Goal: Navigation & Orientation: Find specific page/section

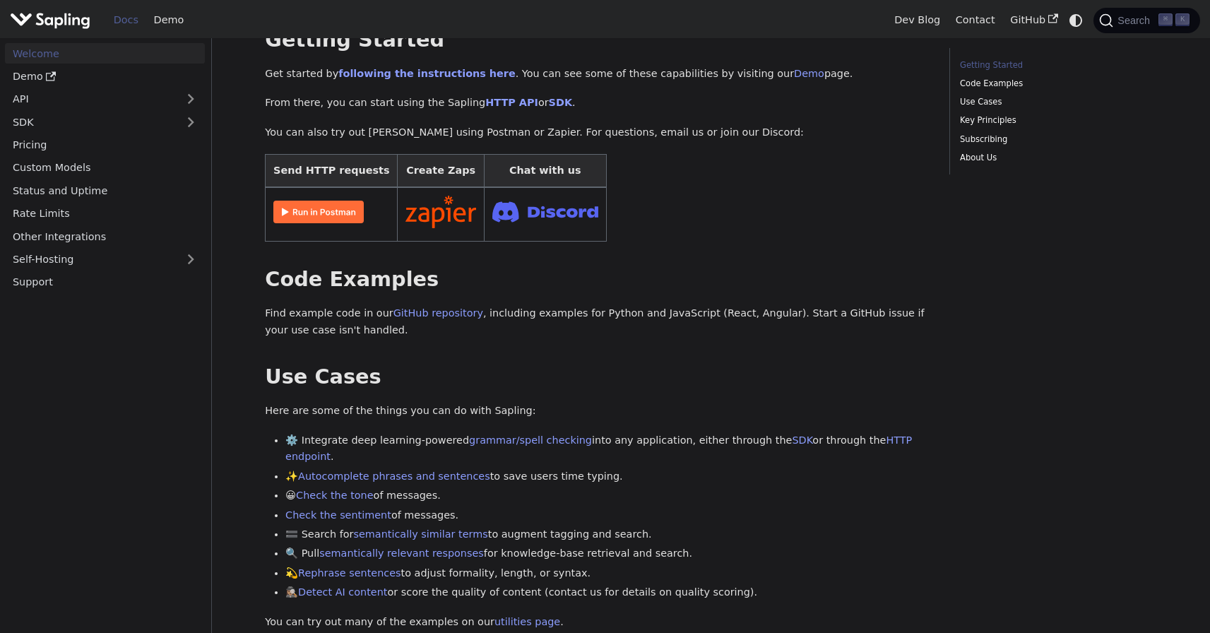
scroll to position [165, 0]
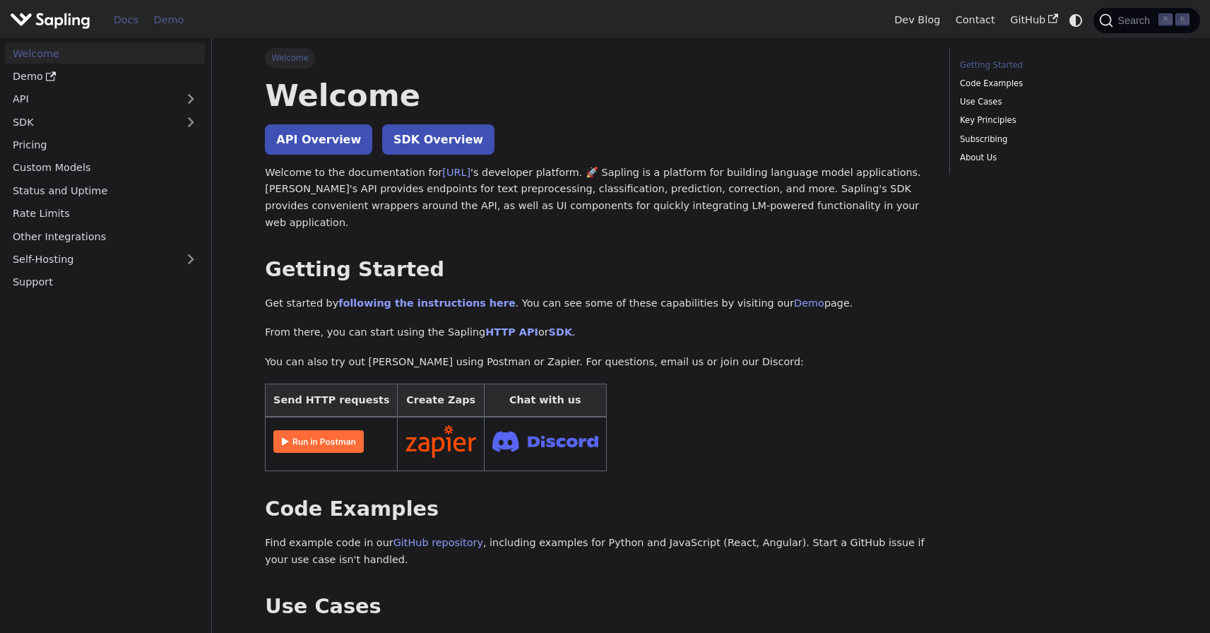
click at [177, 23] on link "Demo" at bounding box center [168, 20] width 45 height 22
